Goal: Transaction & Acquisition: Obtain resource

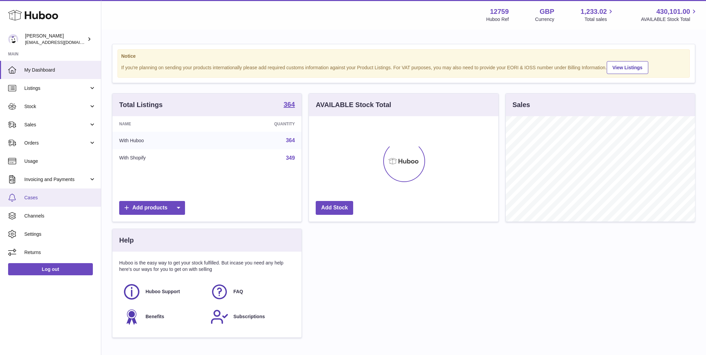
scroll to position [105, 189]
click at [66, 181] on span "Invoicing and Payments" at bounding box center [56, 179] width 65 height 6
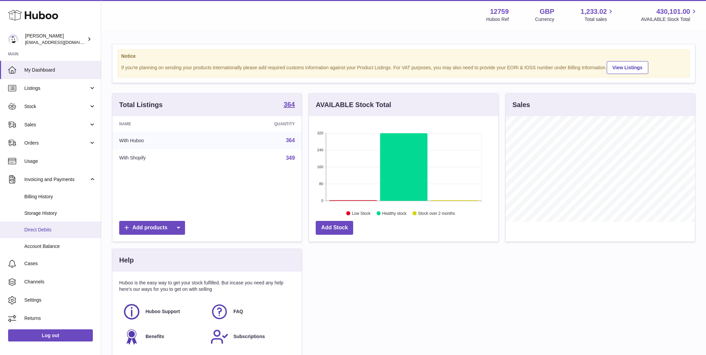
click at [52, 234] on link "Direct Debits" at bounding box center [50, 230] width 101 height 17
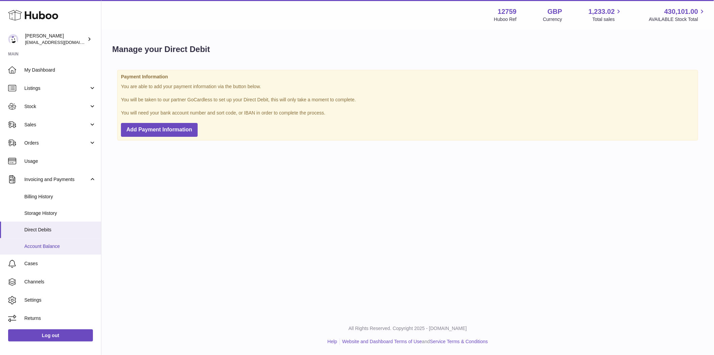
click at [44, 246] on span "Account Balance" at bounding box center [60, 246] width 72 height 6
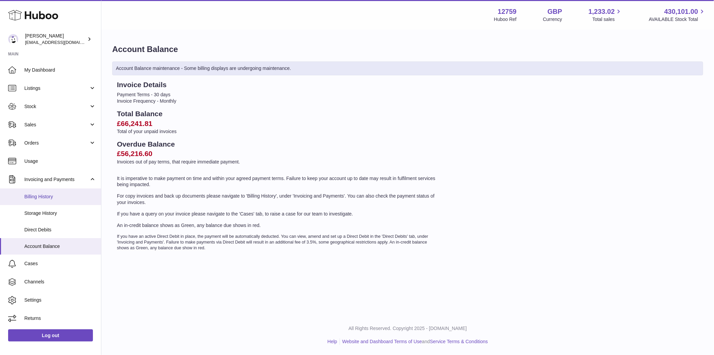
click at [48, 197] on span "Billing History" at bounding box center [60, 197] width 72 height 6
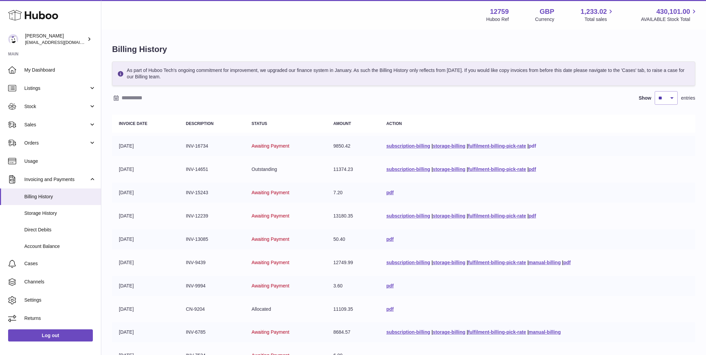
click at [531, 145] on link "pdf" at bounding box center [532, 145] width 7 height 5
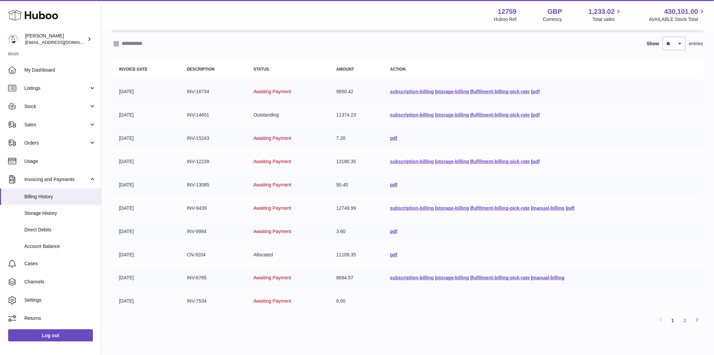
scroll to position [83, 0]
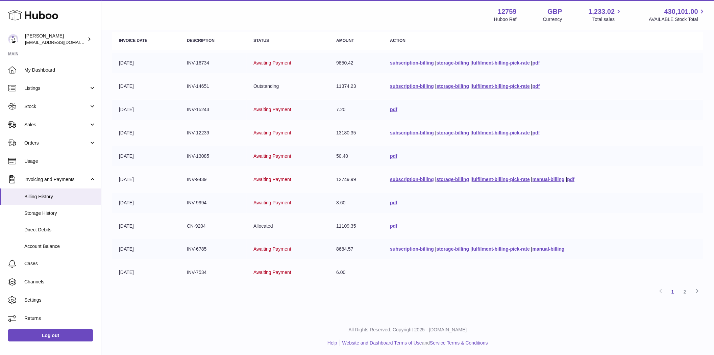
click at [401, 248] on link "subscription-billing" at bounding box center [412, 248] width 44 height 5
